Goal: Navigation & Orientation: Find specific page/section

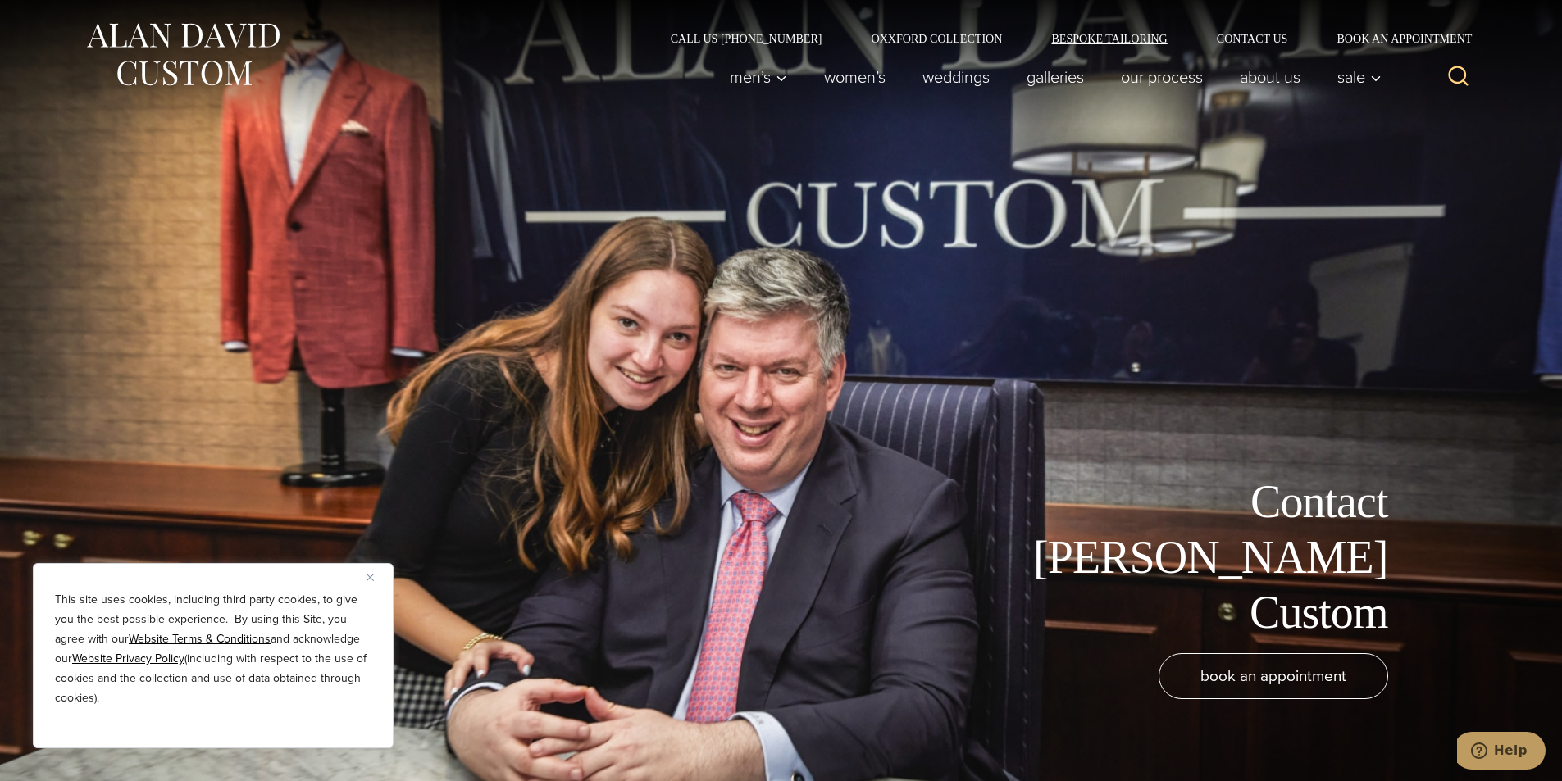
click at [1061, 34] on link "Bespoke Tailoring" at bounding box center [1109, 38] width 165 height 11
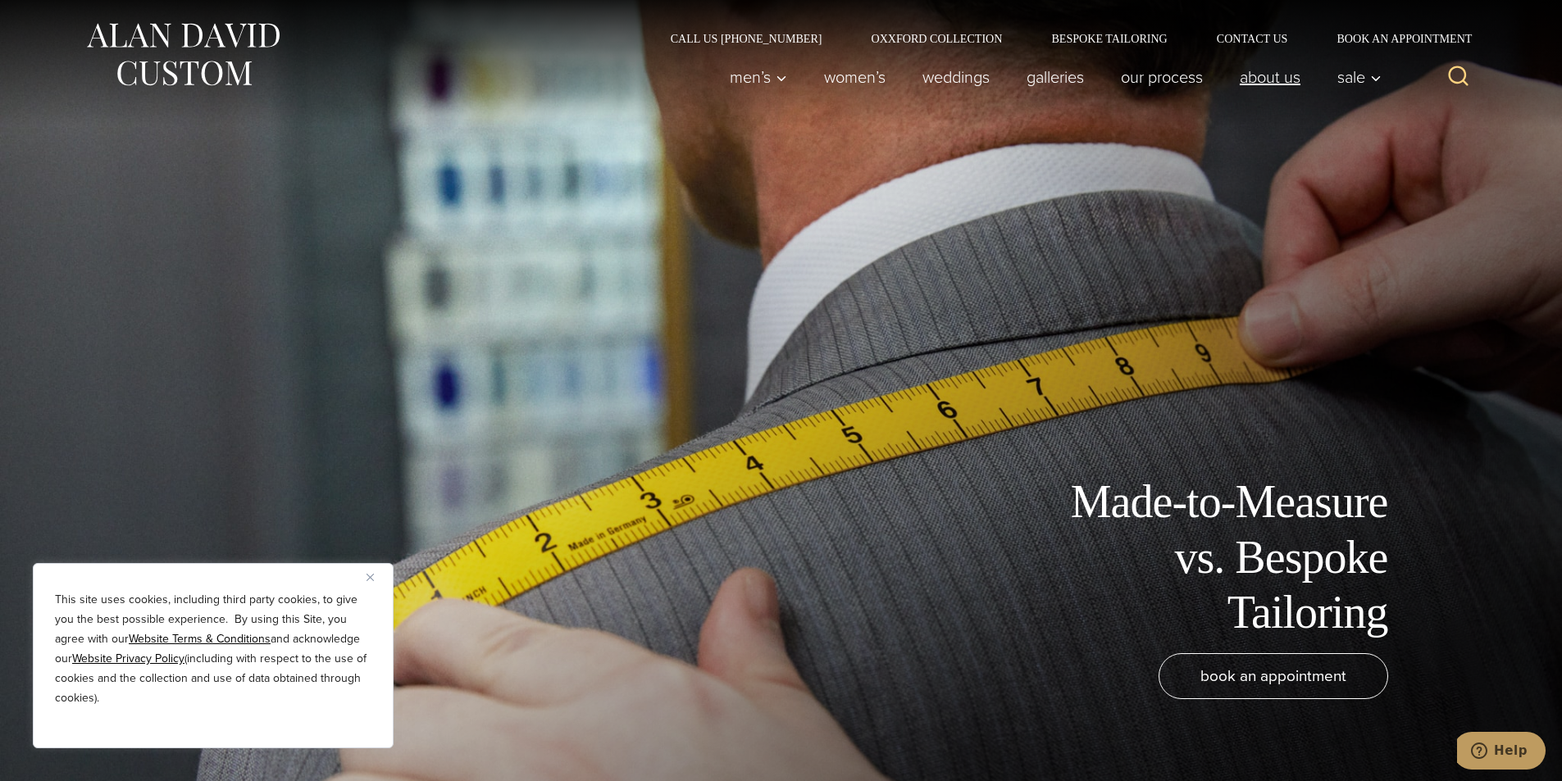
click at [1248, 93] on link "About Us" at bounding box center [1270, 77] width 98 height 33
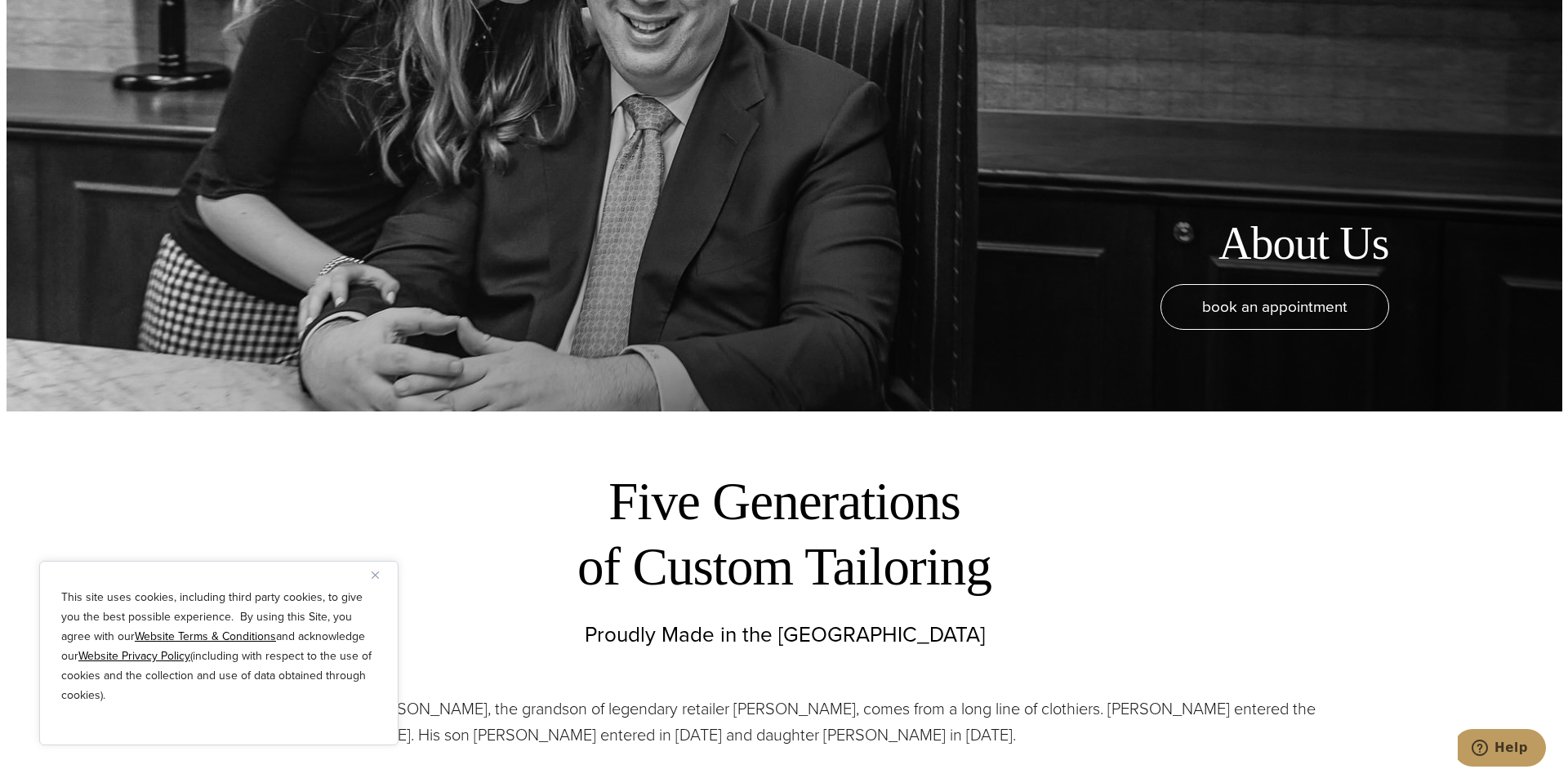
scroll to position [341, 0]
